Goal: Check status: Check status

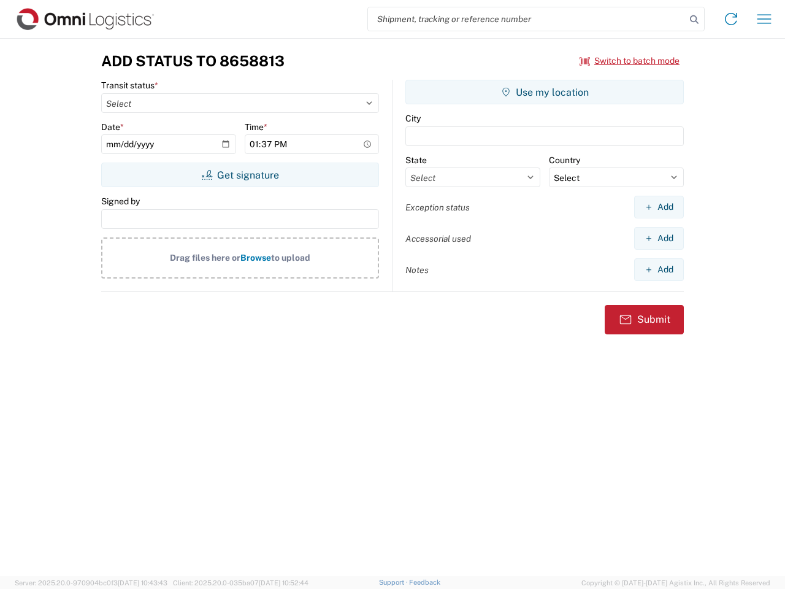
click at [527, 19] on input "search" at bounding box center [527, 18] width 318 height 23
click at [694, 20] on icon at bounding box center [694, 19] width 17 height 17
click at [731, 19] on icon at bounding box center [731, 19] width 20 height 20
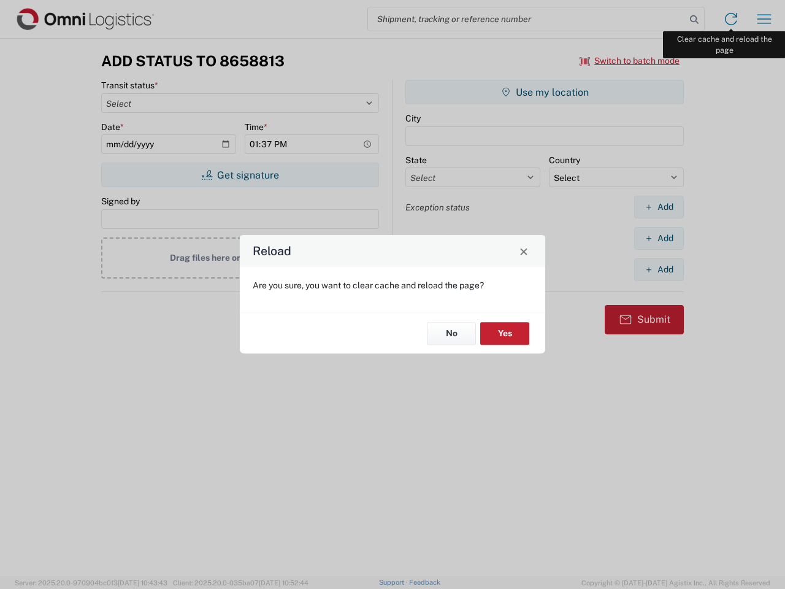
click at [764, 19] on div "Reload Are you sure, you want to clear cache and reload the page? No Yes" at bounding box center [392, 294] width 785 height 589
click at [630, 61] on div "Reload Are you sure, you want to clear cache and reload the page? No Yes" at bounding box center [392, 294] width 785 height 589
click at [240, 175] on div "Reload Are you sure, you want to clear cache and reload the page? No Yes" at bounding box center [392, 294] width 785 height 589
click at [545, 92] on div "Reload Are you sure, you want to clear cache and reload the page? No Yes" at bounding box center [392, 294] width 785 height 589
click at [659, 207] on div "Reload Are you sure, you want to clear cache and reload the page? No Yes" at bounding box center [392, 294] width 785 height 589
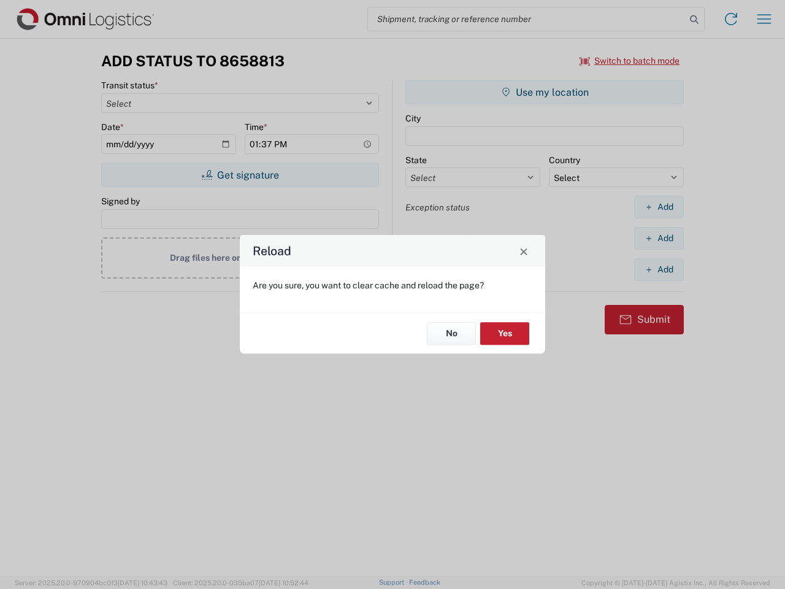
click at [659, 238] on div "Reload Are you sure, you want to clear cache and reload the page? No Yes" at bounding box center [392, 294] width 785 height 589
click at [659, 269] on div "Reload Are you sure, you want to clear cache and reload the page? No Yes" at bounding box center [392, 294] width 785 height 589
